Goal: Complete application form

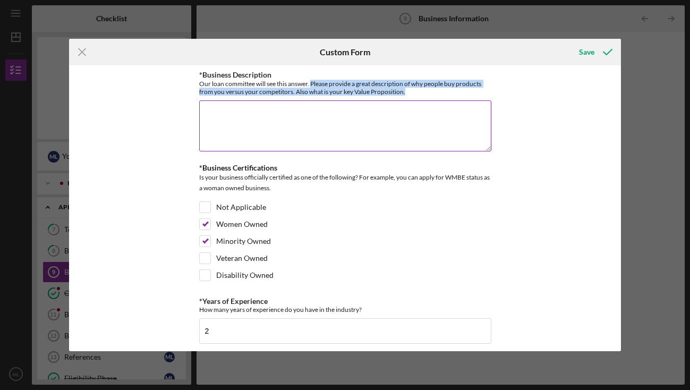
click at [311, 111] on textarea "*Business Description" at bounding box center [345, 125] width 292 height 51
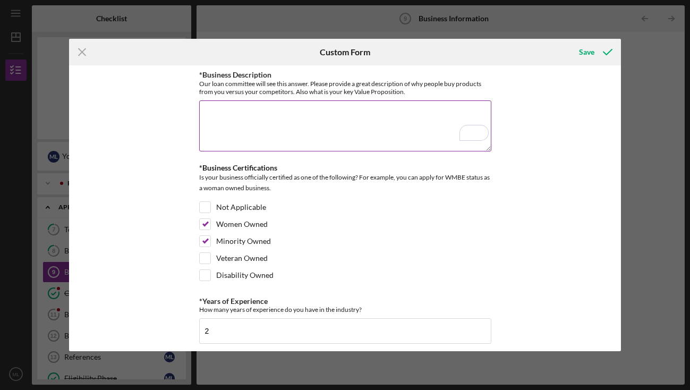
paste textarea "[PERSON_NAME] provides a thoughtful space for children and parents to gather. T…"
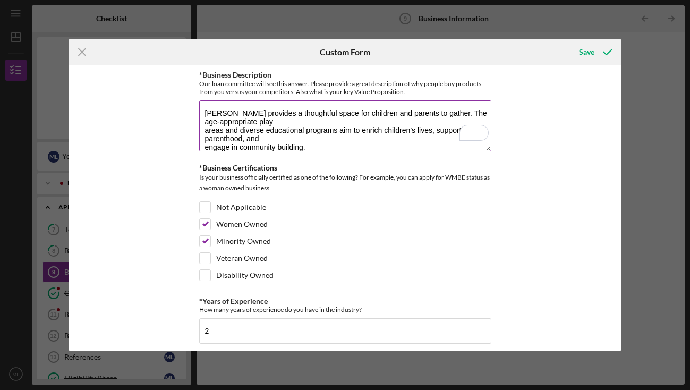
scroll to position [1, 0]
click at [203, 130] on textarea "[PERSON_NAME] provides a thoughtful space for children and parents to gather. T…" at bounding box center [345, 125] width 292 height 51
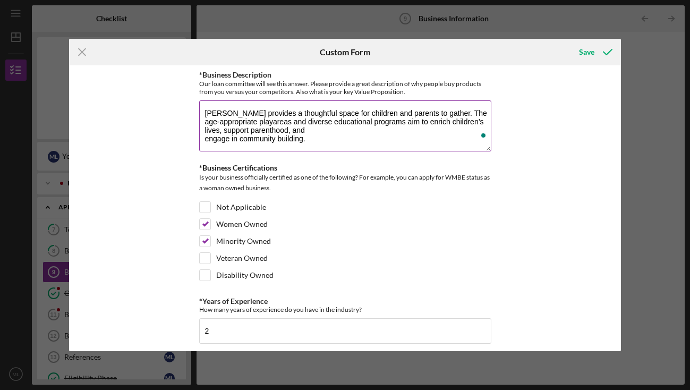
scroll to position [0, 0]
click at [203, 140] on textarea "[PERSON_NAME] provides a thoughtful space for children and parents to gather. T…" at bounding box center [345, 125] width 292 height 51
click at [400, 113] on textarea "[PERSON_NAME] provides a thoughtful space for children and parents to gather. T…" at bounding box center [345, 125] width 292 height 51
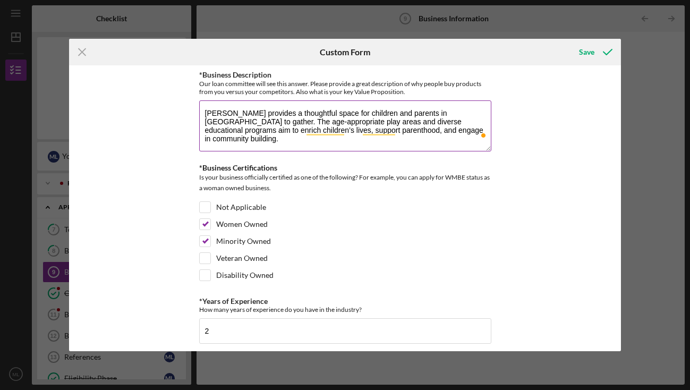
click at [228, 121] on textarea "[PERSON_NAME] provides a thoughtful space for children and parents in [GEOGRAPH…" at bounding box center [345, 125] width 292 height 51
click at [469, 133] on textarea "[PERSON_NAME] provides a thoughtful space for children and parents in [GEOGRAPH…" at bounding box center [345, 125] width 292 height 51
paste textarea "Unlike competitors who may focus only on physical play or childcare, [PERSON_NA…"
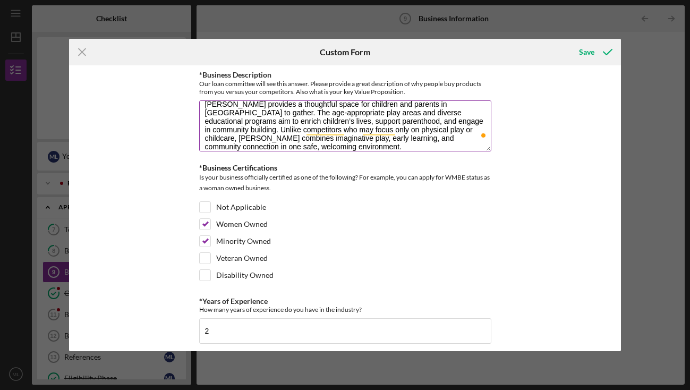
scroll to position [9, 0]
paste textarea "Families choose Aaaha because we offer more than just a play space—we provide a…"
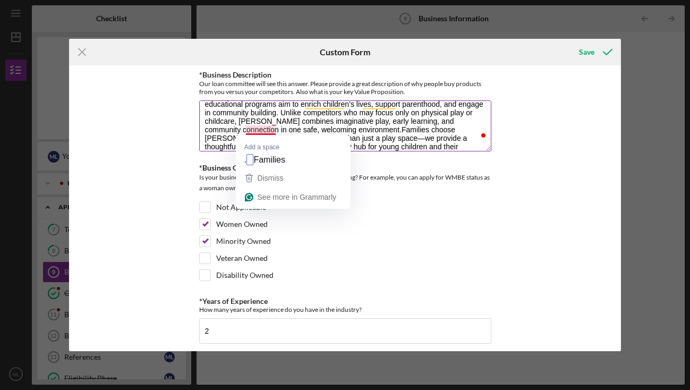
click at [246, 127] on textarea "[PERSON_NAME] provides a thoughtful space for children and parents in [GEOGRAPH…" at bounding box center [345, 125] width 292 height 51
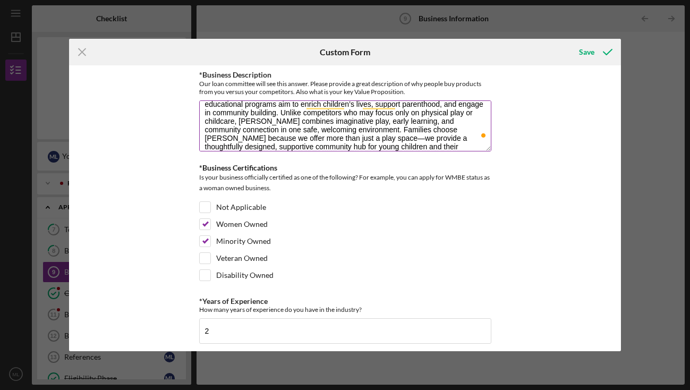
click at [296, 144] on textarea "[PERSON_NAME] provides a thoughtful space for children and parents in [GEOGRAPH…" at bounding box center [345, 125] width 292 height 51
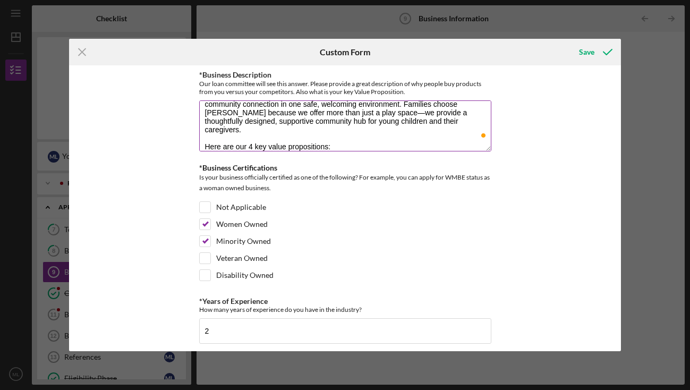
scroll to position [52, 0]
paste textarea "A state-of-the-art indoor play space for families with kids 0-5 to gather A div…"
type textarea "[PERSON_NAME] provides a thoughtful space for children and parents in [GEOGRAPH…"
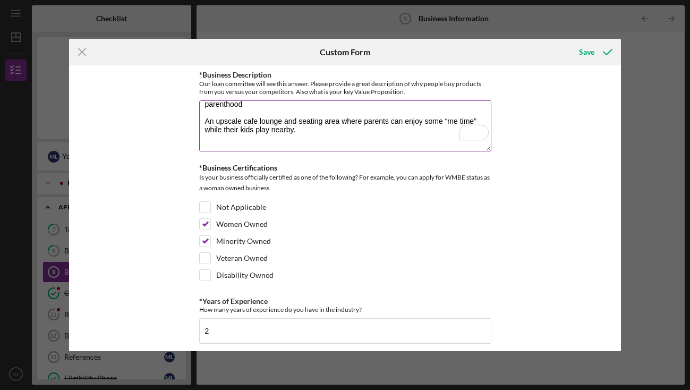
click at [306, 123] on textarea "[PERSON_NAME] provides a thoughtful space for children and parents in [GEOGRAPH…" at bounding box center [345, 125] width 292 height 51
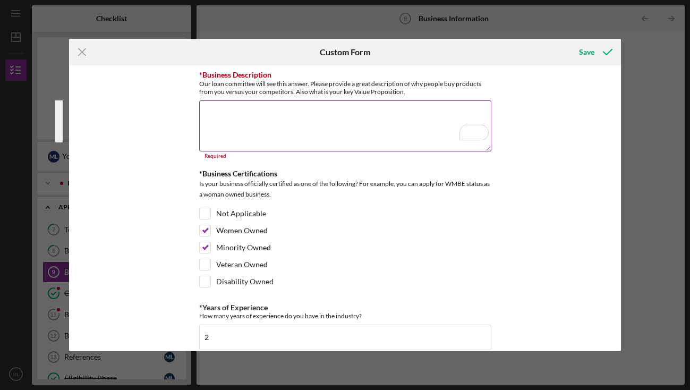
scroll to position [0, 0]
click at [336, 120] on textarea "*Business Description" at bounding box center [345, 125] width 292 height 51
paste textarea "Lorem ipsumdol s ametconse adipi eli seddo eiusmodt inc utlabor et Dolorema Ali…"
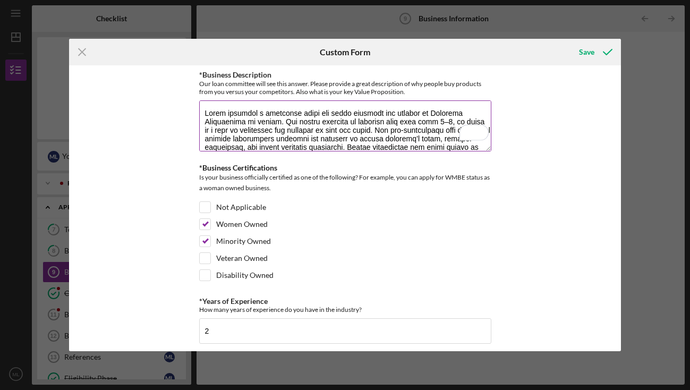
scroll to position [10, 0]
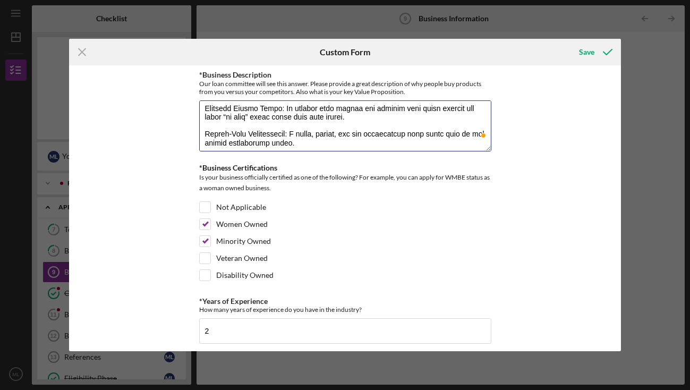
drag, startPoint x: 345, startPoint y: 126, endPoint x: 194, endPoint y: 119, distance: 151.5
click at [194, 118] on div "Icon/Menu Close Custom Form Save *Business Description Our loan committee will …" at bounding box center [345, 195] width 690 height 390
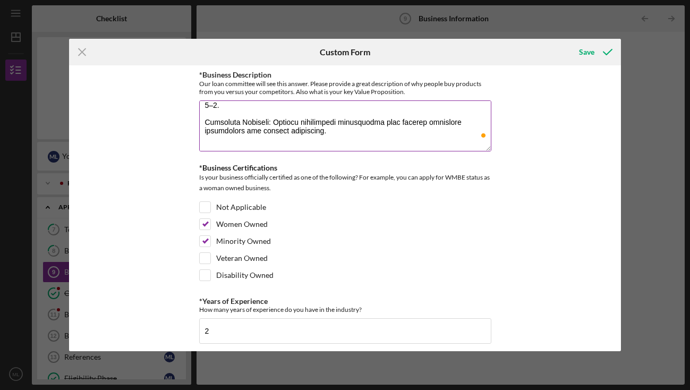
click at [243, 122] on textarea "*Business Description" at bounding box center [345, 125] width 292 height 51
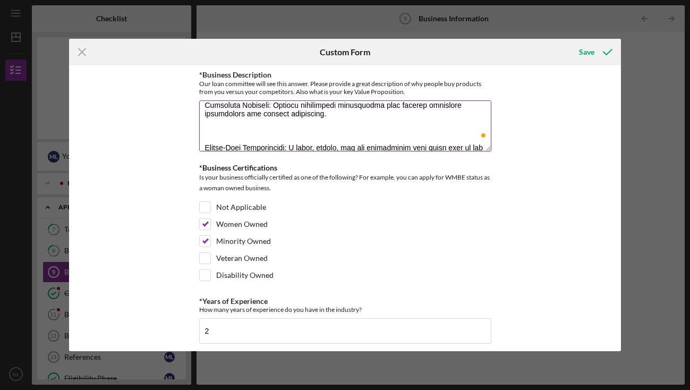
paste textarea "Relaxing Parent Space: An upscale café lounge and seating area where parents ca…"
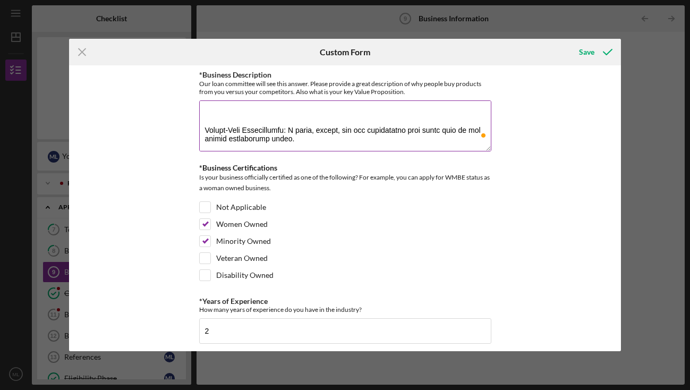
click at [277, 113] on textarea "*Business Description" at bounding box center [345, 125] width 292 height 51
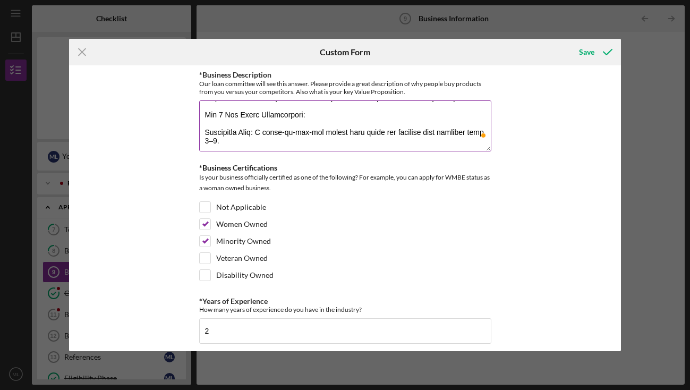
click at [269, 131] on textarea "*Business Description" at bounding box center [345, 125] width 292 height 51
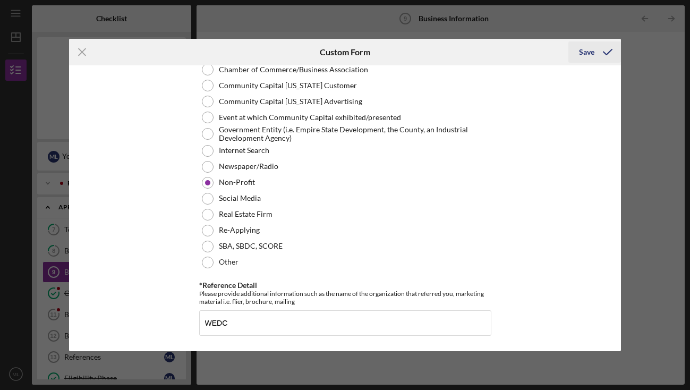
type textarea "Lorem ipsumdol s ametconse adipi eli seddo eiusmodt inc utlabor et Dolorema Ali…"
click at [588, 50] on div "Save" at bounding box center [586, 51] width 15 height 21
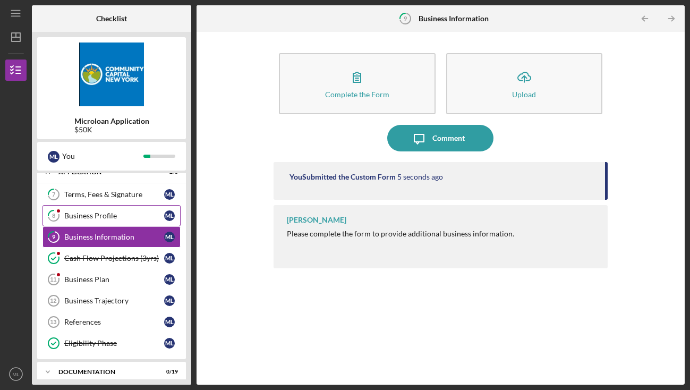
click at [105, 218] on div "Business Profile" at bounding box center [114, 215] width 100 height 8
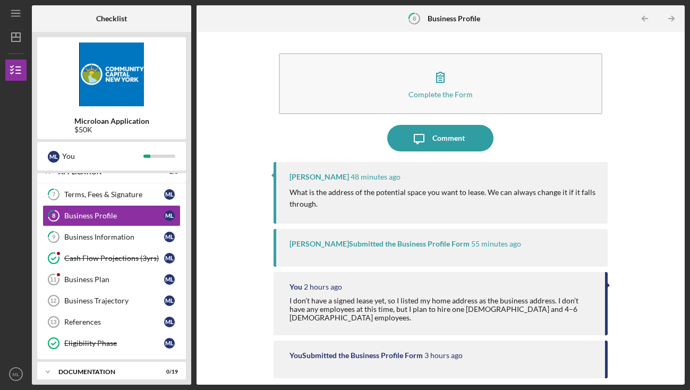
click at [348, 195] on p "What is the address of the potential space you want to lease. We can always cha…" at bounding box center [442, 198] width 307 height 24
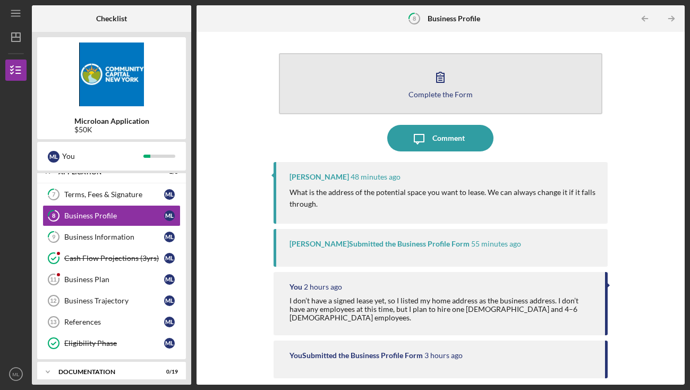
click at [435, 81] on icon "button" at bounding box center [440, 77] width 27 height 27
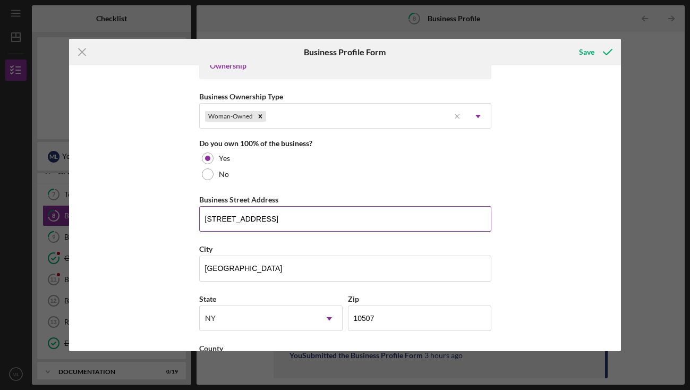
click at [308, 214] on input "[STREET_ADDRESS]" at bounding box center [345, 218] width 292 height 25
paste input "[STREET_ADDRESS]"
drag, startPoint x: 215, startPoint y: 218, endPoint x: 208, endPoint y: 218, distance: 6.4
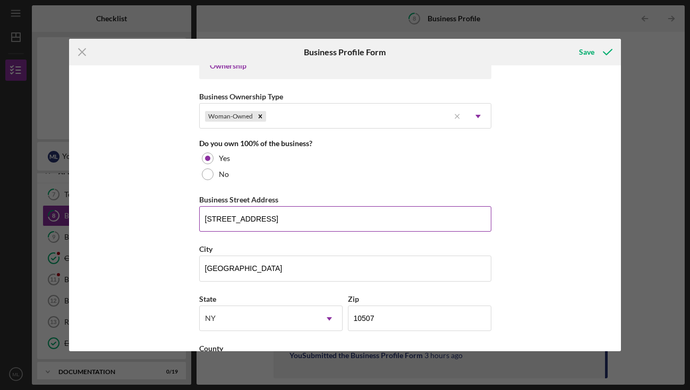
click at [208, 218] on input "[STREET_ADDRESS]" at bounding box center [345, 218] width 292 height 25
type input "[STREET_ADDRESS]"
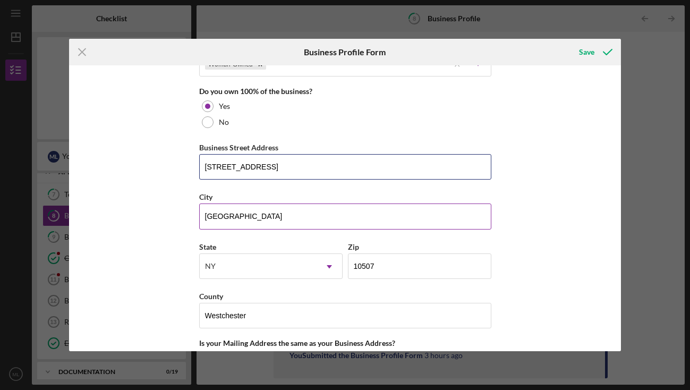
scroll to position [561, 0]
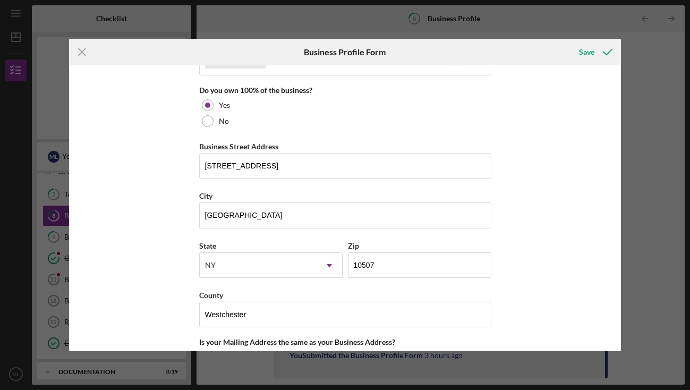
click at [519, 275] on div "Business Name Aaaha DBA Aaaha Play Business Start Date [DATE] Legal Structure L…" at bounding box center [345, 207] width 552 height 285
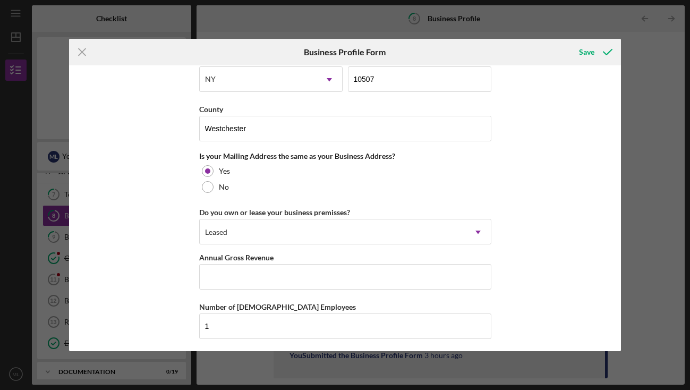
scroll to position [750, 0]
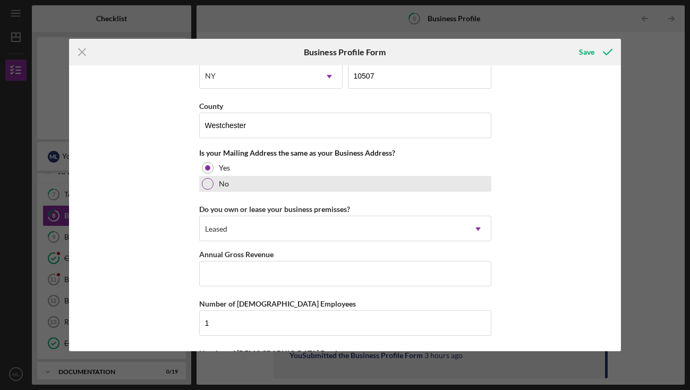
click at [207, 185] on div at bounding box center [208, 184] width 12 height 12
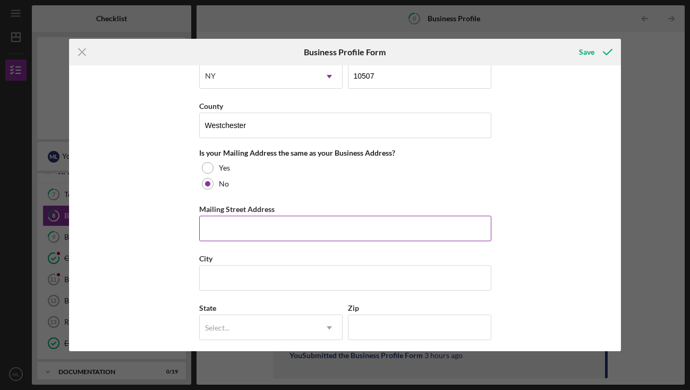
click at [217, 219] on input "Mailing Street Address" at bounding box center [345, 228] width 292 height 25
type input "[STREET_ADDRESS]"
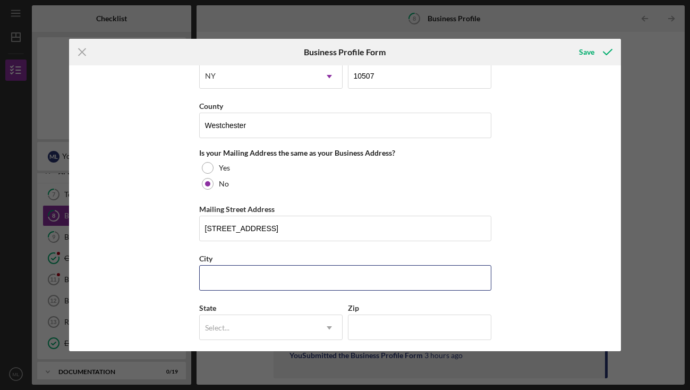
type input "[GEOGRAPHIC_DATA]"
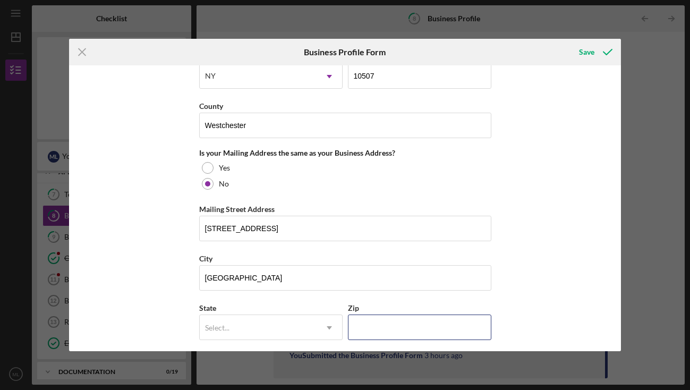
type input "10507"
type input "NY"
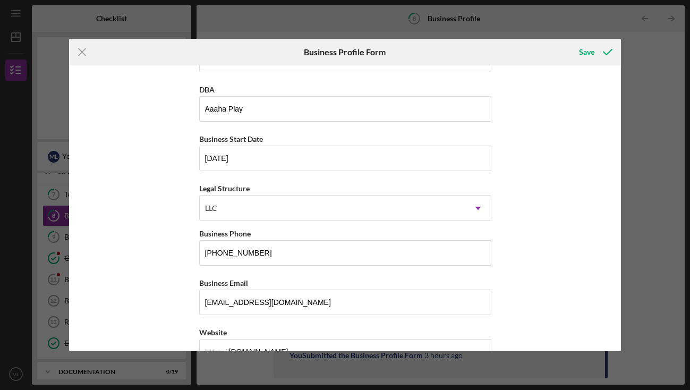
scroll to position [0, 0]
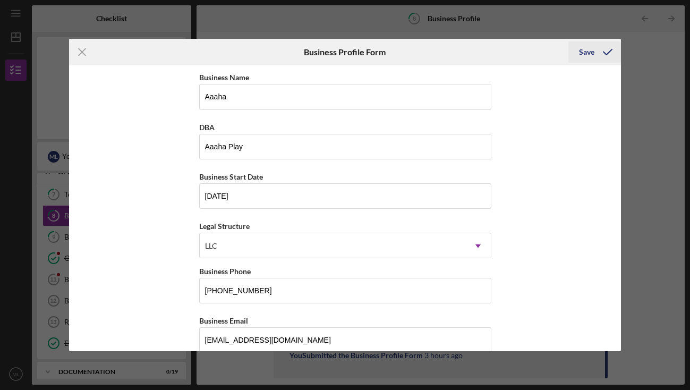
click at [591, 52] on div "Save" at bounding box center [586, 51] width 15 height 21
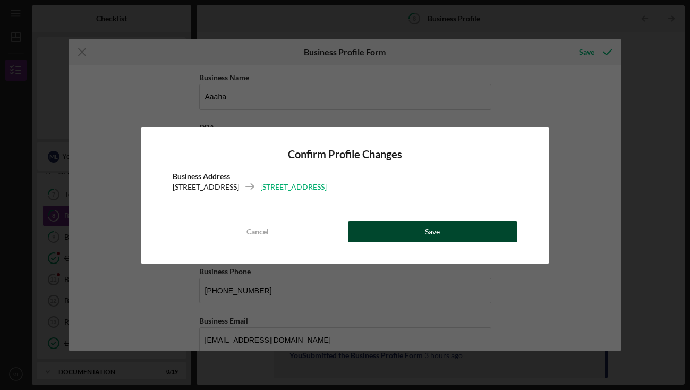
click at [494, 230] on button "Save" at bounding box center [433, 231] width 170 height 21
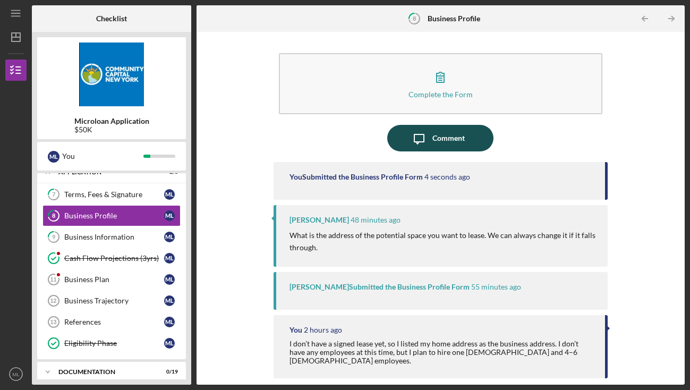
click at [455, 144] on div "Comment" at bounding box center [448, 138] width 32 height 27
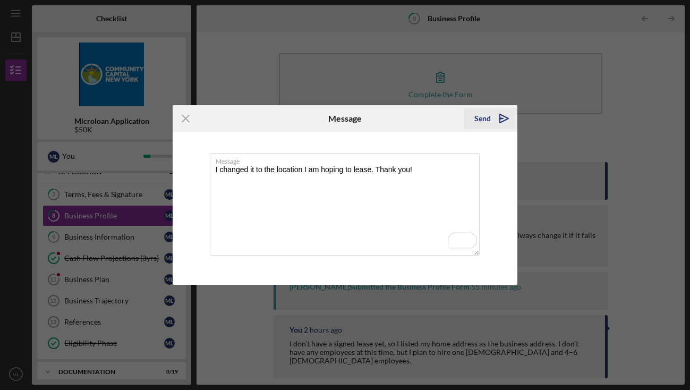
type textarea "I changed it to the location I am hoping to lease. Thank you!"
click at [482, 118] on div "Send" at bounding box center [482, 118] width 16 height 21
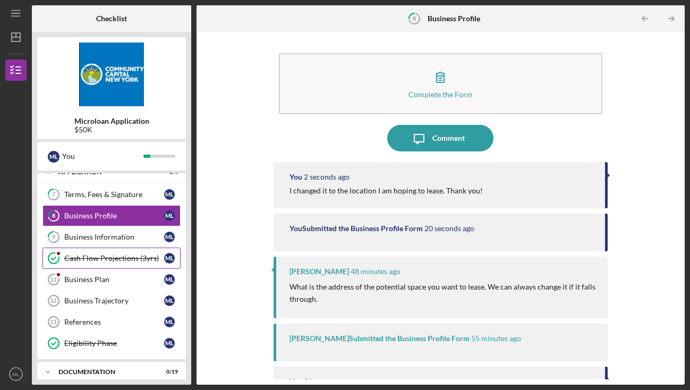
click at [107, 268] on link "Cash Flow Projections (3yrs) Cash Flow Projections (3yrs) M L" at bounding box center [111, 257] width 138 height 21
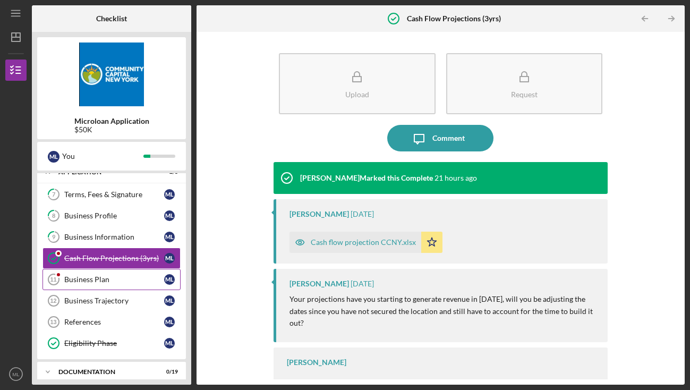
click at [108, 280] on div "Business Plan" at bounding box center [114, 279] width 100 height 8
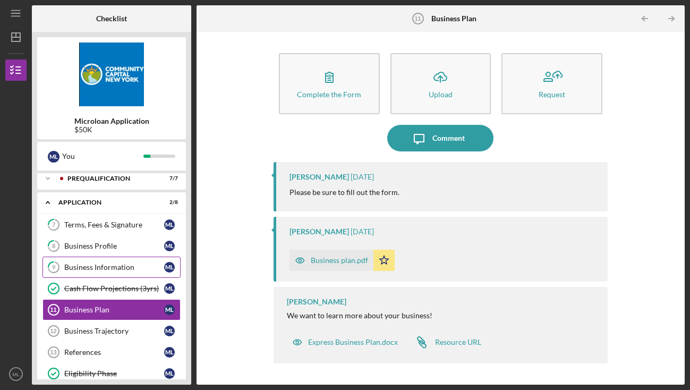
scroll to position [3, 0]
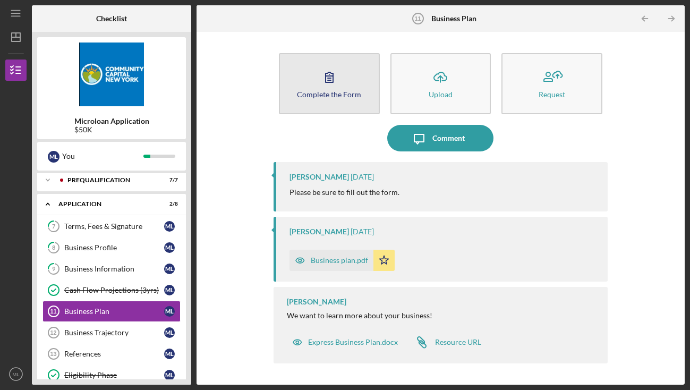
click at [327, 85] on icon "button" at bounding box center [329, 77] width 27 height 27
